Goal: Transaction & Acquisition: Download file/media

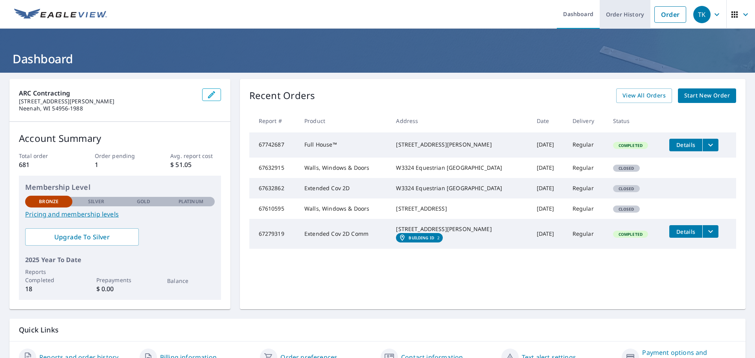
click at [623, 13] on link "Order History" at bounding box center [625, 14] width 51 height 29
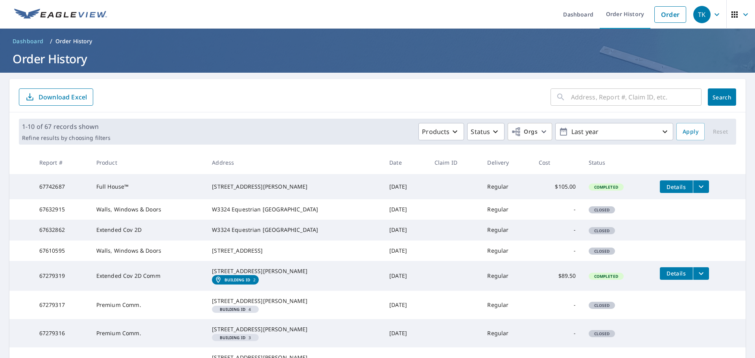
click at [564, 99] on div "​" at bounding box center [626, 96] width 151 height 17
type input "614"
click button "Search" at bounding box center [722, 96] width 28 height 17
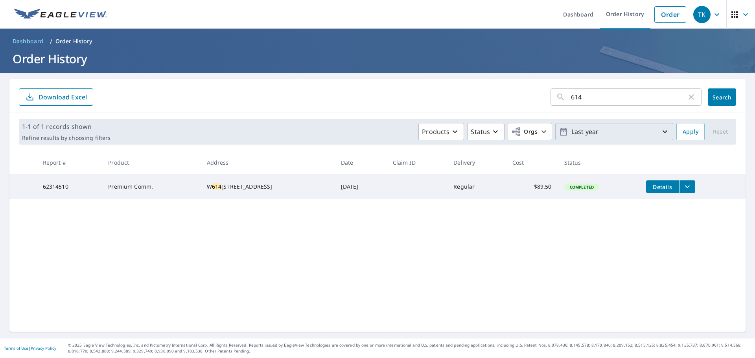
click at [597, 131] on p "Last year" at bounding box center [614, 132] width 92 height 14
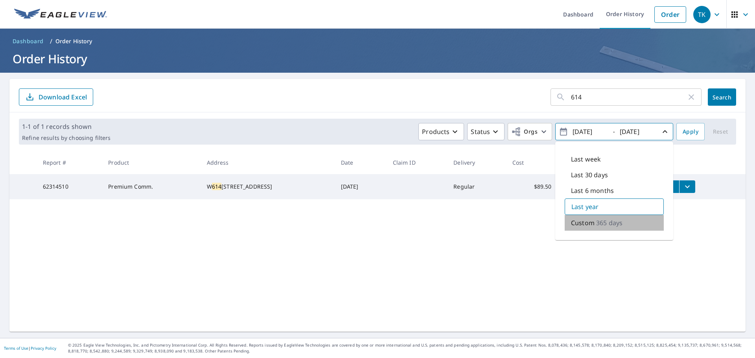
click at [586, 226] on p "Custom" at bounding box center [583, 222] width 24 height 9
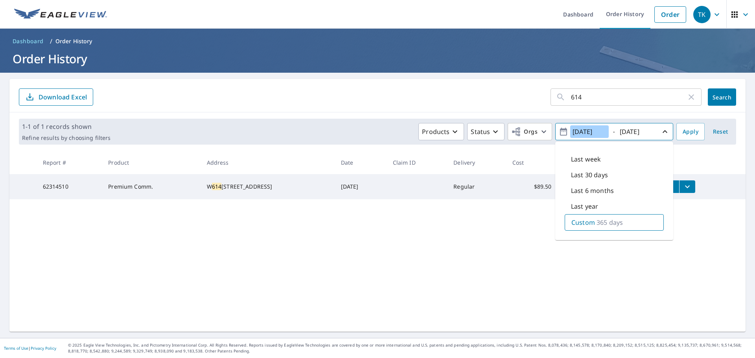
click at [581, 129] on input "2024/10/06" at bounding box center [589, 131] width 39 height 13
click at [580, 131] on input "2024/10/06" at bounding box center [589, 131] width 39 height 13
click at [560, 131] on icon "button" at bounding box center [563, 132] width 7 height 8
click at [605, 222] on p "365 days" at bounding box center [610, 222] width 26 height 9
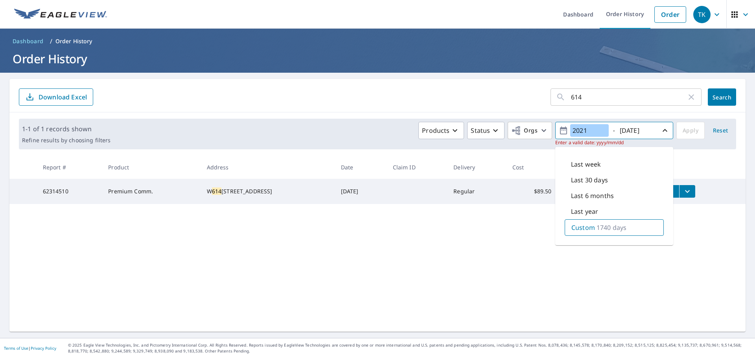
type input "2021"
click at [629, 130] on input "2025/10/06" at bounding box center [636, 130] width 39 height 13
drag, startPoint x: 623, startPoint y: 129, endPoint x: 680, endPoint y: 136, distance: 57.0
click at [680, 136] on div "Products Status Orgs 2021 - 2025/10/06 Enter a valid date: yyyy/mm/dd Last week…" at bounding box center [423, 134] width 619 height 24
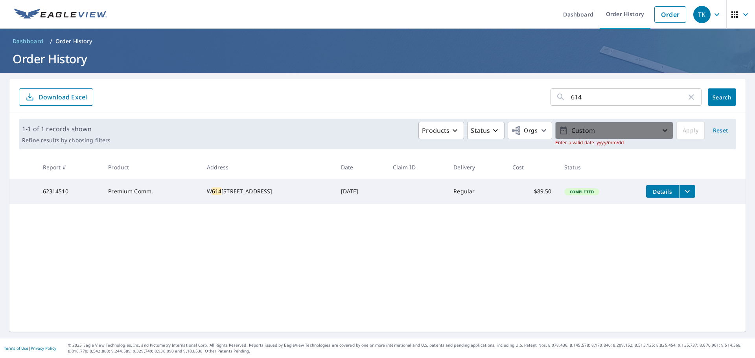
click at [634, 129] on p "Custom" at bounding box center [614, 131] width 92 height 14
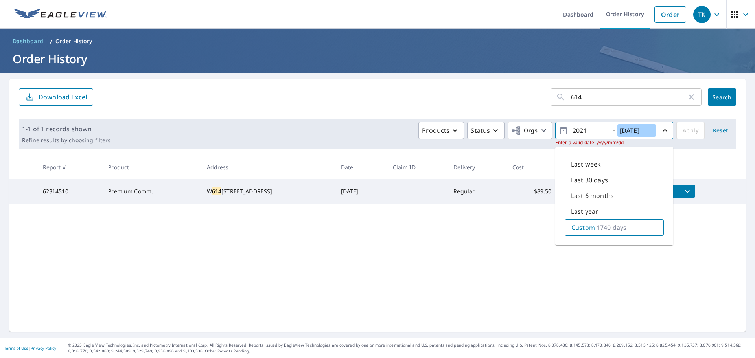
click at [634, 129] on input "2025/10/06" at bounding box center [636, 130] width 39 height 13
click at [622, 133] on input "2025/10/06" at bounding box center [636, 130] width 39 height 13
click at [627, 131] on input "2025/10/06" at bounding box center [636, 130] width 39 height 13
click at [638, 127] on input "2021/00/6" at bounding box center [636, 130] width 39 height 13
type input "2021/08/07"
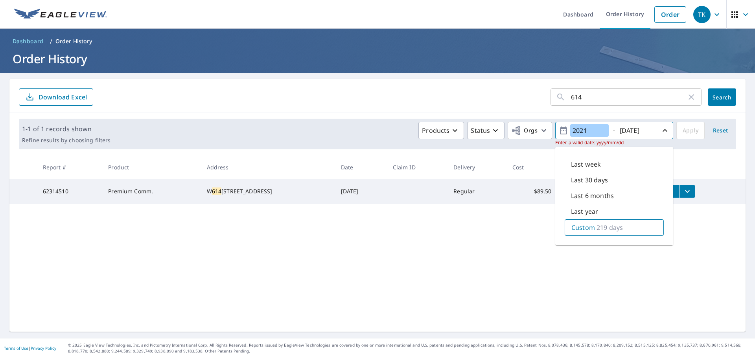
click at [593, 133] on input "2021" at bounding box center [589, 130] width 39 height 13
type input "2021/31/12"
click at [685, 133] on div "Products Status Orgs 2021/31/12 - 2021/08/07 Enter a valid date: yyyy/mm/dd Las…" at bounding box center [423, 134] width 619 height 24
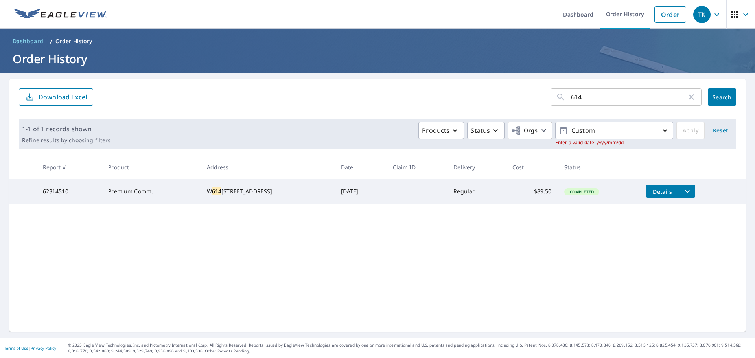
click at [683, 128] on div "Products Status Orgs Custom Enter a valid date: yyyy/mm/dd Apply Reset" at bounding box center [423, 134] width 619 height 24
click at [617, 136] on p "Custom" at bounding box center [614, 131] width 92 height 14
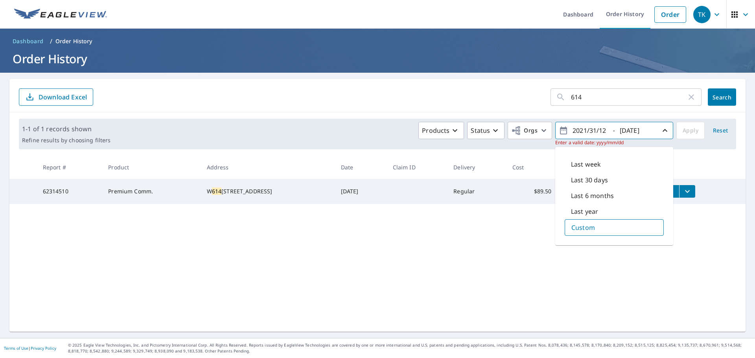
click at [599, 230] on div "Custom" at bounding box center [614, 227] width 99 height 17
click at [636, 130] on input "2021/08/07" at bounding box center [636, 130] width 39 height 13
click at [587, 129] on input "2021/31/12" at bounding box center [589, 130] width 39 height 13
type input "2021/31/01"
click at [635, 131] on input "2021/08/07" at bounding box center [636, 130] width 39 height 13
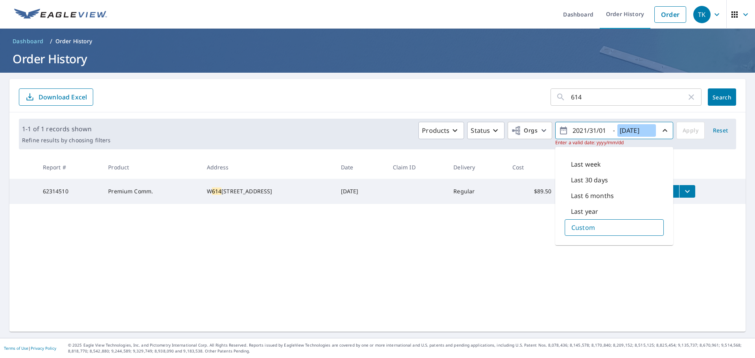
type input "2021/12/31"
click at [677, 127] on div "Products Status Orgs 2021/31/01 - 2021/12/31 Enter a valid date: yyyy/mm/dd Las…" at bounding box center [423, 134] width 619 height 24
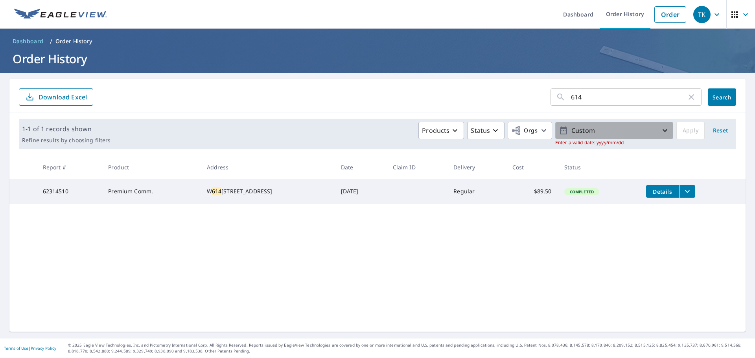
click at [660, 130] on icon "button" at bounding box center [664, 130] width 9 height 9
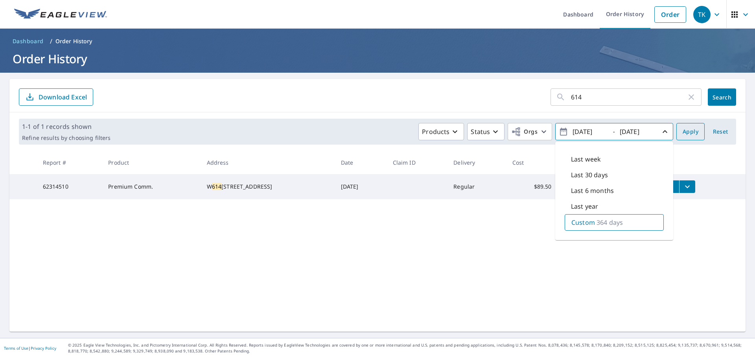
type input "2021/01/01"
click at [692, 133] on span "Apply" at bounding box center [691, 132] width 16 height 10
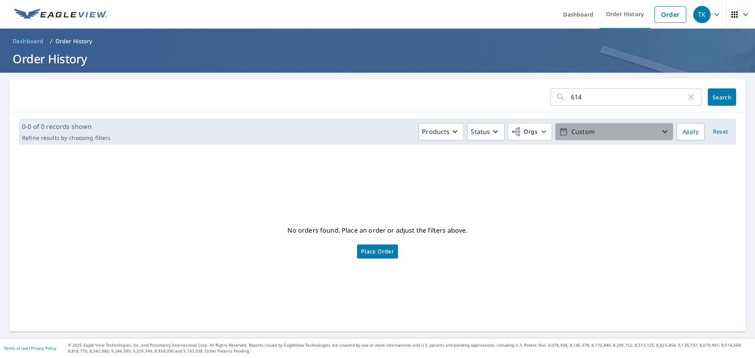
click at [648, 128] on p "Custom" at bounding box center [614, 132] width 92 height 14
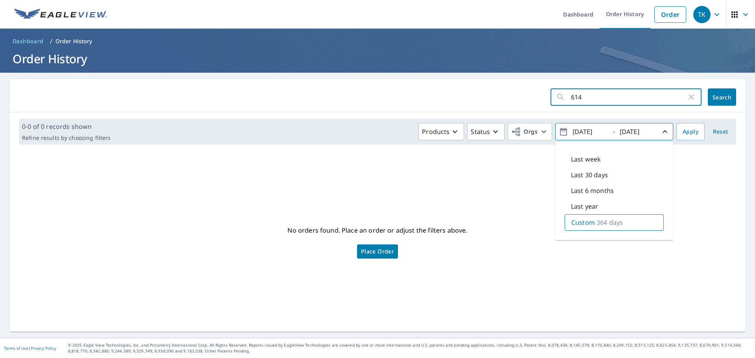
click at [623, 100] on input "614" at bounding box center [629, 97] width 116 height 22
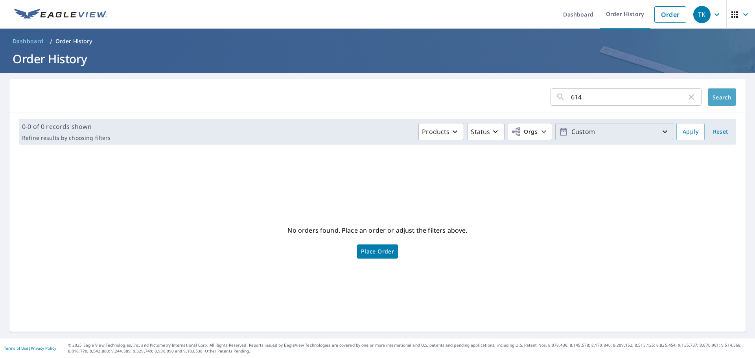
click at [719, 100] on span "Search" at bounding box center [722, 97] width 16 height 7
click at [687, 92] on icon "button" at bounding box center [691, 96] width 9 height 9
drag, startPoint x: 647, startPoint y: 146, endPoint x: 661, endPoint y: 136, distance: 17.1
click at [648, 146] on div "0-0 of 0 records shown Refine results by choosing filters Products Status Orgs …" at bounding box center [377, 131] width 736 height 39
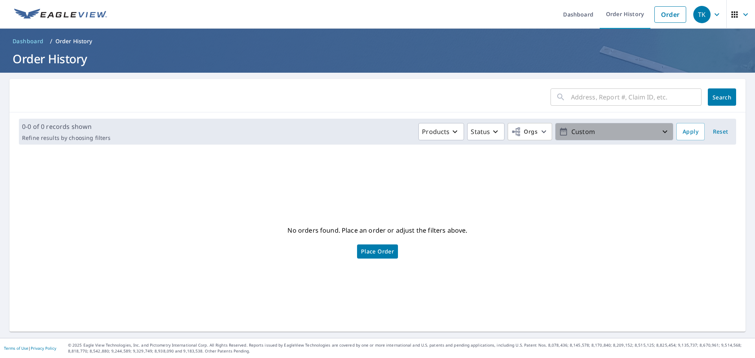
click at [661, 134] on icon "button" at bounding box center [664, 131] width 9 height 9
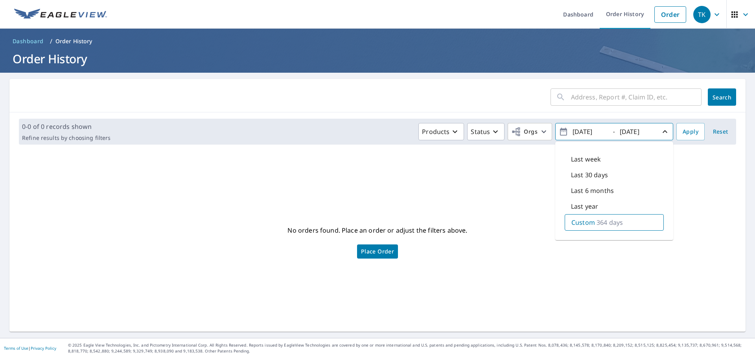
click at [548, 216] on div "No orders found. Place an order or adjust the filters above. Place Order" at bounding box center [378, 241] width 724 height 168
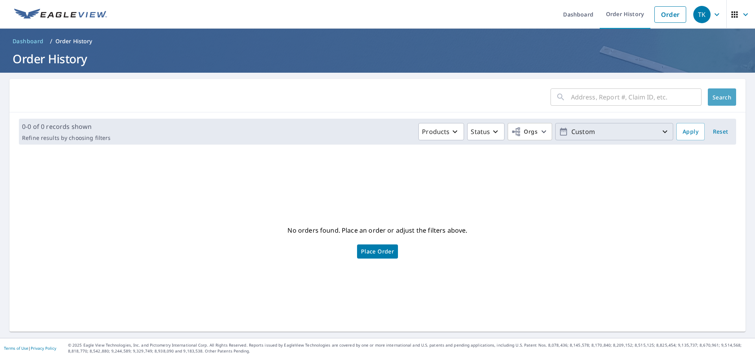
click at [714, 95] on span "Search" at bounding box center [722, 97] width 16 height 7
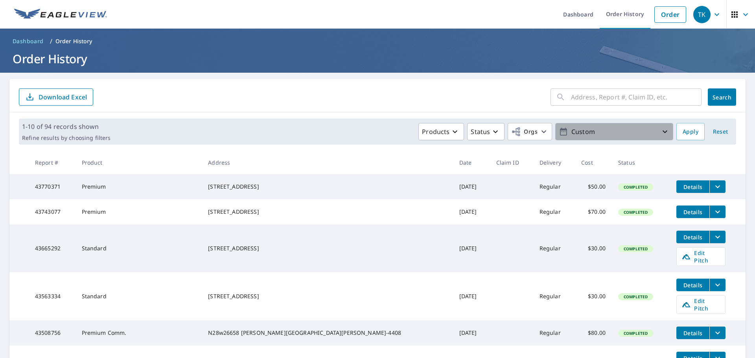
click at [584, 131] on p "Custom" at bounding box center [614, 132] width 92 height 14
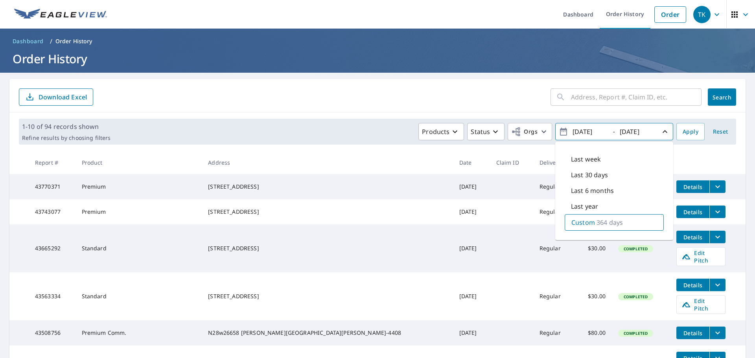
click at [588, 136] on input "2021/01/01" at bounding box center [589, 131] width 39 height 13
type input "2021/09/01"
click at [622, 129] on input "2021/12/31" at bounding box center [636, 131] width 39 height 13
click at [627, 131] on input "2021/12/31" at bounding box center [636, 131] width 39 height 13
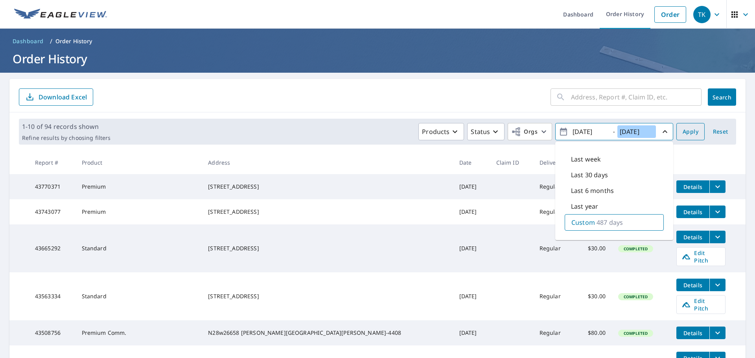
type input "2022/12/31"
click at [684, 137] on button "Apply" at bounding box center [690, 131] width 28 height 17
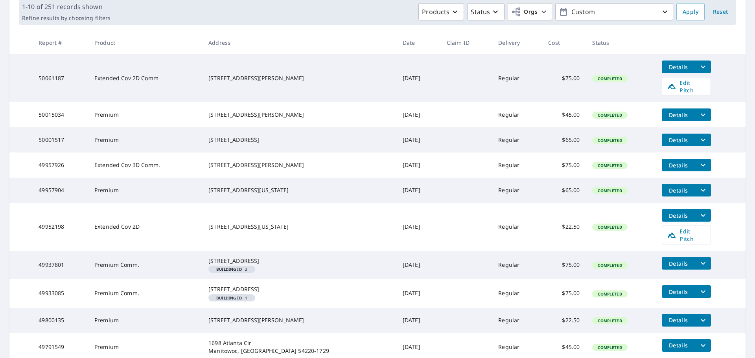
scroll to position [201, 0]
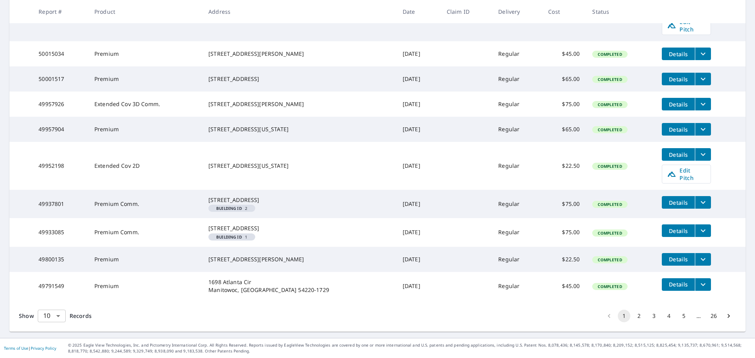
click at [54, 314] on body "TK TK Dashboard Order History Order TK Dashboard / Order History Order History …" at bounding box center [377, 179] width 755 height 358
click at [50, 343] on li "100" at bounding box center [51, 342] width 28 height 14
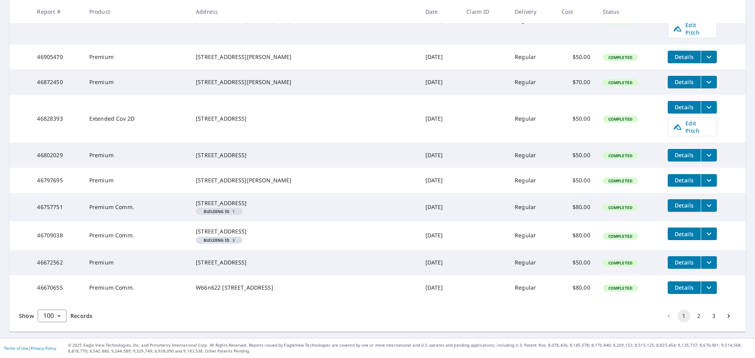
scroll to position [3212, 0]
click at [693, 316] on button "2" at bounding box center [699, 316] width 13 height 13
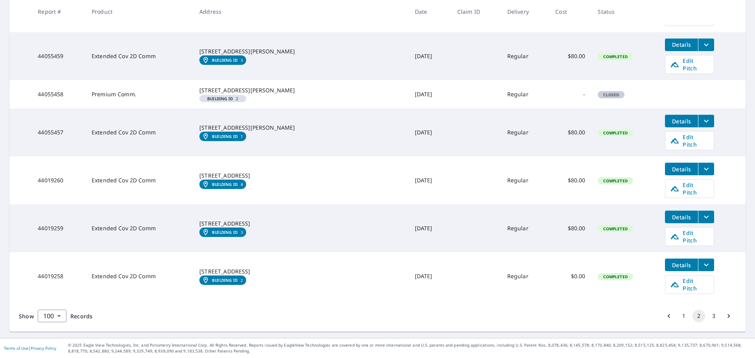
scroll to position [3264, 0]
click at [707, 322] on button "3" at bounding box center [713, 316] width 13 height 13
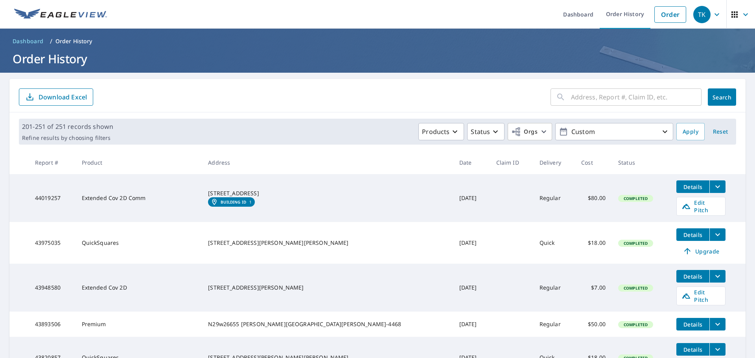
click at [246, 204] on em "Building ID" at bounding box center [234, 202] width 26 height 5
click at [713, 186] on icon "filesDropdownBtn-44019257" at bounding box center [717, 186] width 9 height 9
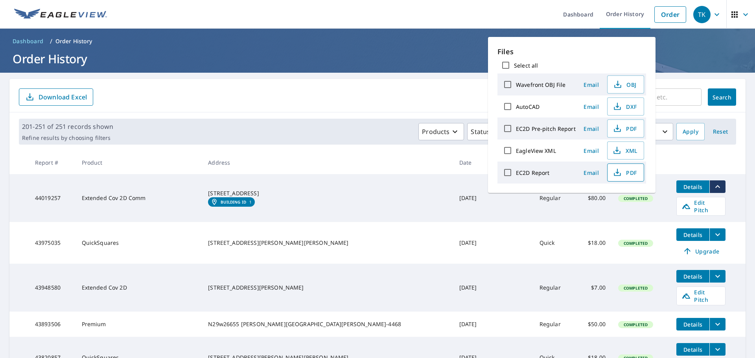
click at [622, 170] on span "PDF" at bounding box center [624, 172] width 25 height 9
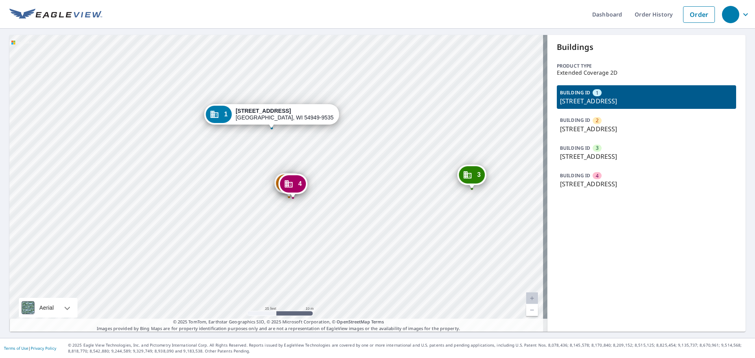
drag, startPoint x: 305, startPoint y: 185, endPoint x: 343, endPoint y: 260, distance: 83.7
click at [343, 260] on div "2 [STREET_ADDRESS]-9535 3 [STREET_ADDRESS]-9535 4 [STREET_ADDRESS]-9535 1 [STRE…" at bounding box center [278, 183] width 538 height 297
